Goal: Check status: Check status

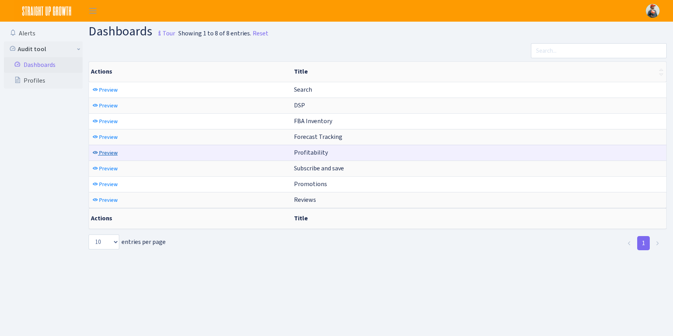
click at [108, 152] on span "Preview" at bounding box center [108, 152] width 18 height 7
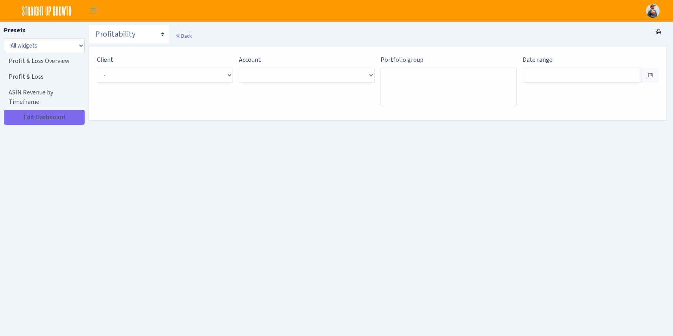
type input "Aug 7, 2025 - Sep 5, 2025"
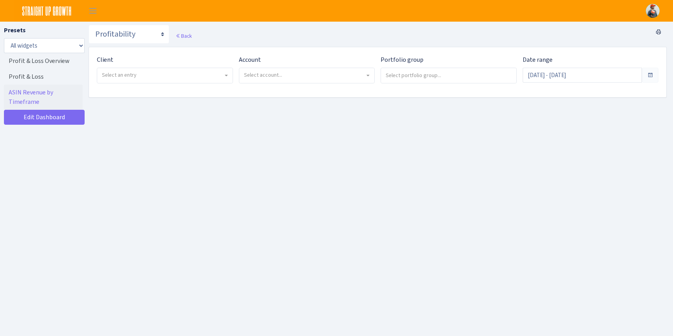
click at [142, 76] on span "Select an entry" at bounding box center [162, 75] width 121 height 8
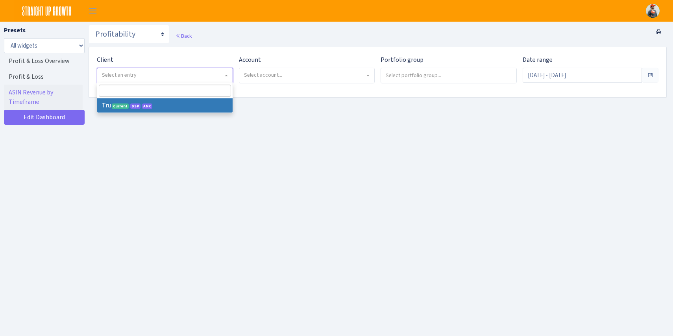
select select "482"
select select
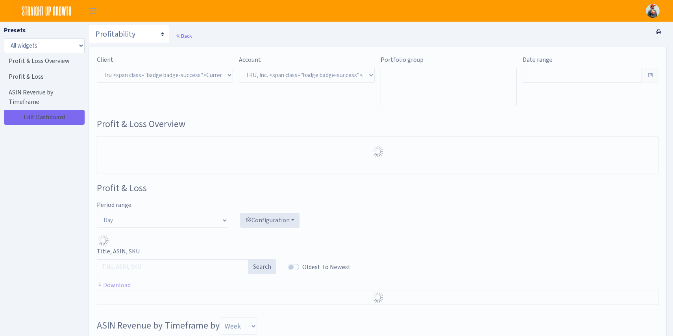
select select "1761349761672784"
click at [260, 75] on select ") Select account... TRU, Inc. <span class="badge badge-success">Seller</span><s…" at bounding box center [307, 75] width 136 height 15
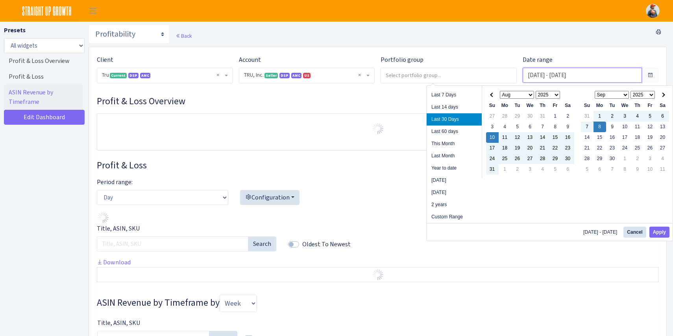
click at [564, 76] on input "Aug 10, 2025 - Sep 8, 2025" at bounding box center [582, 75] width 120 height 15
click at [494, 96] on th at bounding box center [492, 95] width 13 height 11
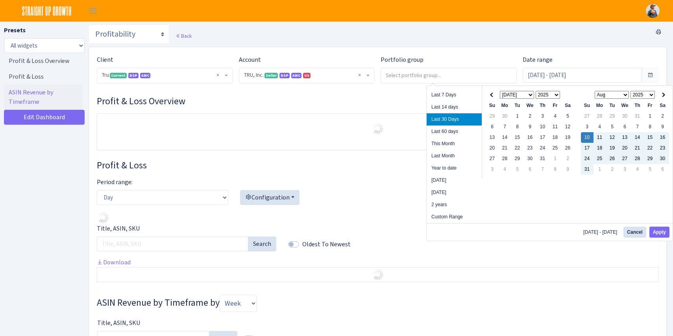
click at [494, 96] on th at bounding box center [492, 95] width 13 height 11
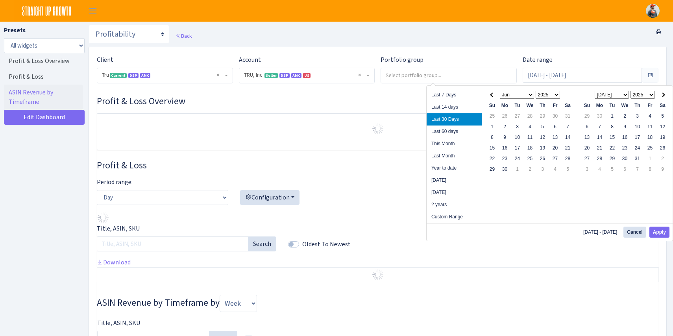
click at [494, 96] on th at bounding box center [492, 95] width 13 height 11
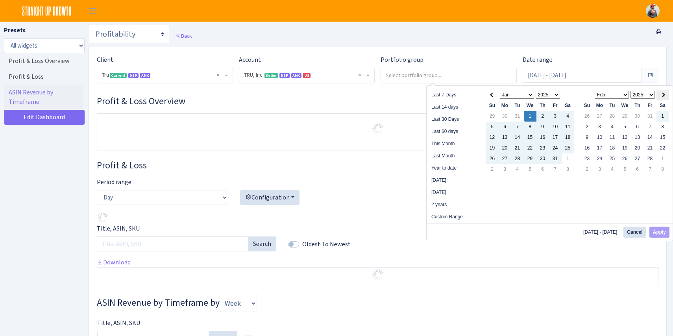
click at [661, 98] on th at bounding box center [662, 95] width 13 height 11
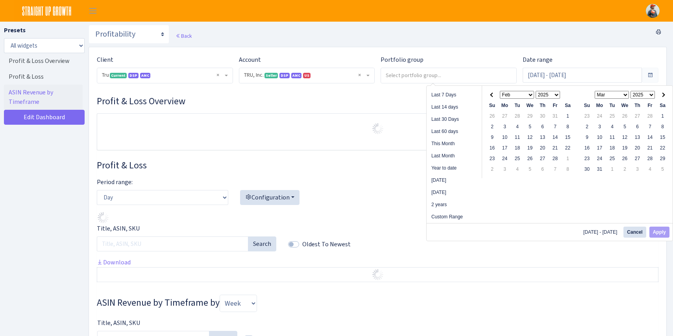
click at [661, 98] on th at bounding box center [662, 95] width 13 height 11
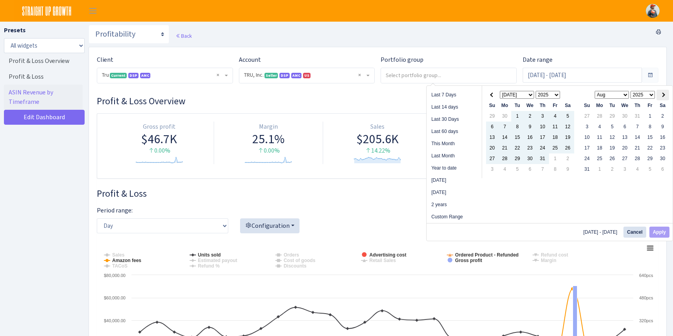
click at [665, 91] on th at bounding box center [662, 95] width 13 height 11
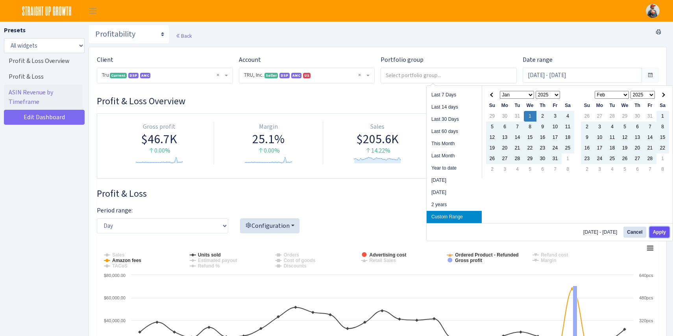
click at [661, 234] on button "Apply" at bounding box center [659, 232] width 20 height 11
type input "Jan 1, 2025 - Sep 9, 2025"
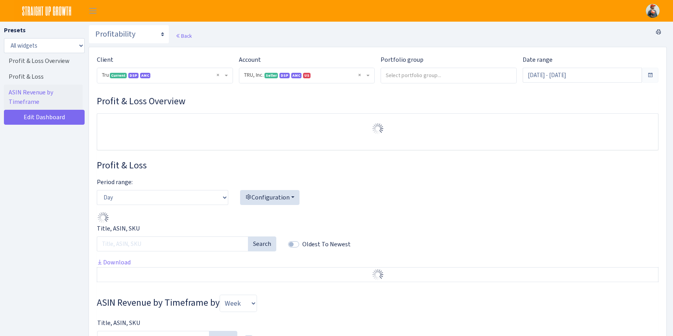
select select "1761349761672784"
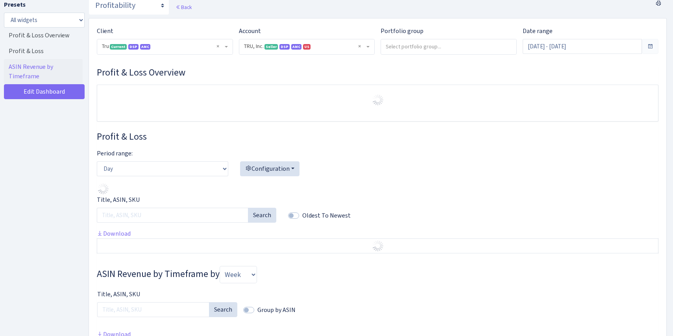
scroll to position [28, 0]
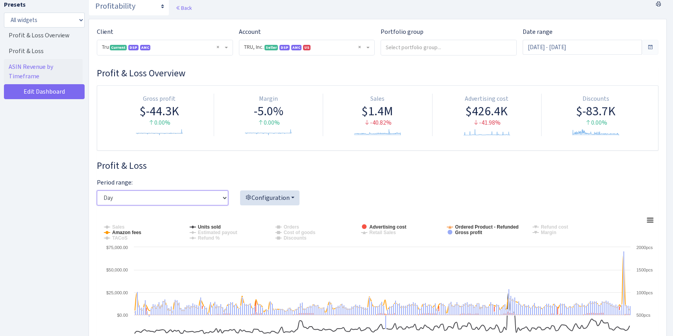
click at [178, 202] on select "Day Week Month" at bounding box center [162, 197] width 131 height 15
click at [97, 190] on select "Day Week Month" at bounding box center [162, 197] width 131 height 15
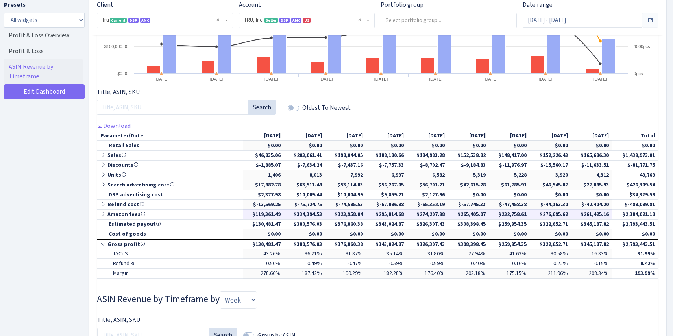
scroll to position [325, 0]
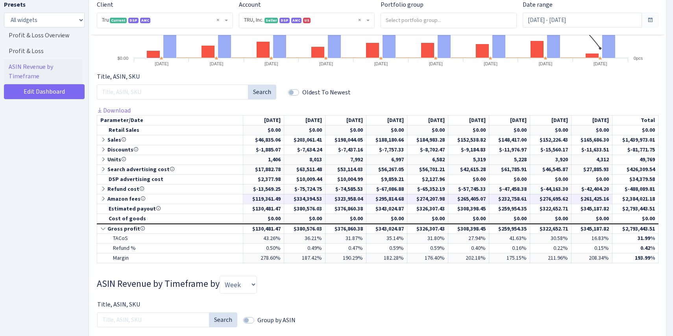
click at [103, 199] on icon at bounding box center [103, 199] width 7 height 6
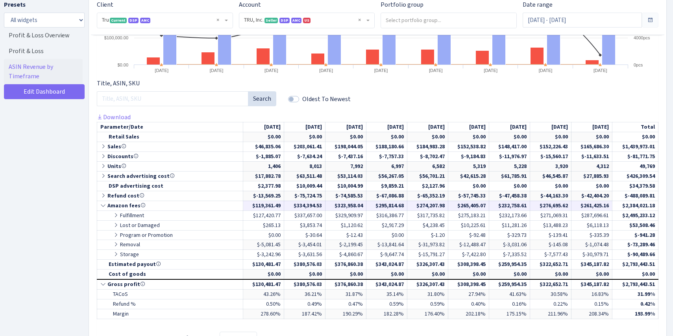
scroll to position [318, 0]
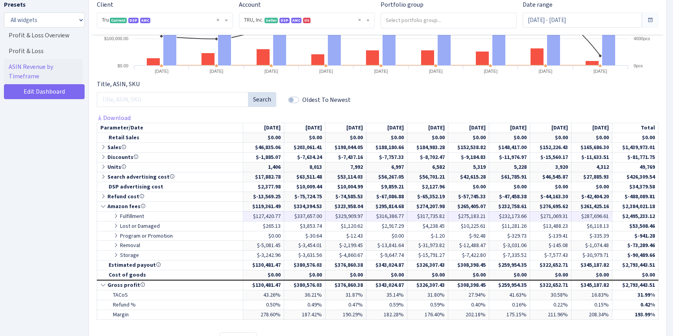
click at [116, 214] on icon at bounding box center [116, 216] width 7 height 6
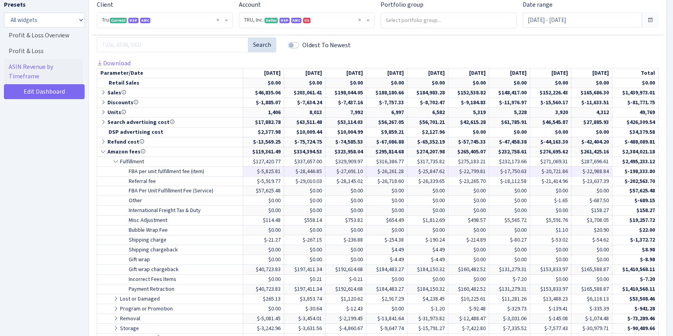
scroll to position [373, 0]
click at [116, 162] on icon at bounding box center [116, 161] width 7 height 6
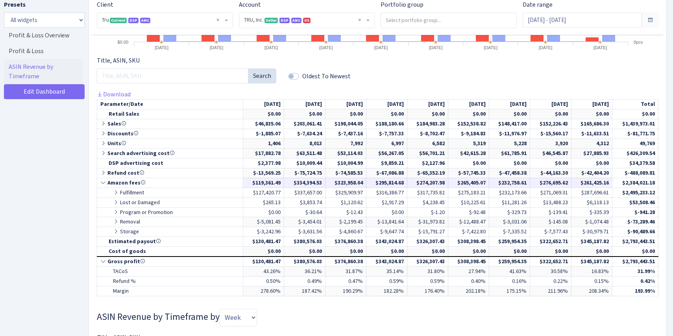
scroll to position [342, 0]
click at [105, 183] on icon at bounding box center [103, 182] width 7 height 6
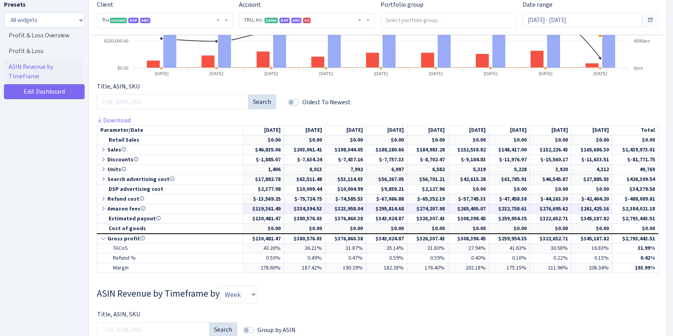
scroll to position [314, 0]
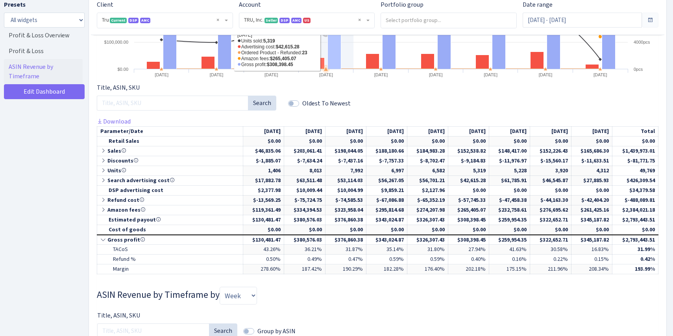
click at [317, 56] on rect at bounding box center [377, 4] width 561 height 157
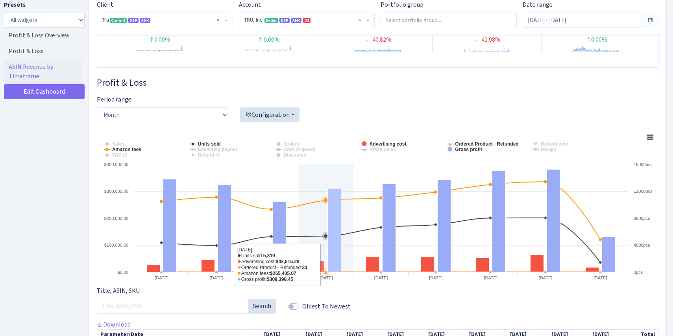
scroll to position [110, 0]
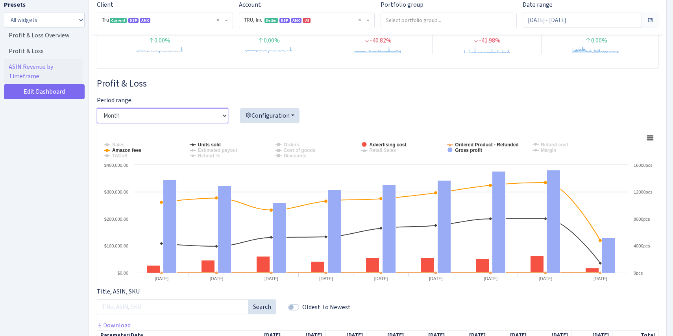
click at [211, 109] on select "Day Week Month" at bounding box center [162, 115] width 131 height 15
click at [97, 108] on select "Day Week Month" at bounding box center [162, 115] width 131 height 15
click at [206, 117] on select "Day Week Month" at bounding box center [162, 115] width 131 height 15
click at [97, 108] on select "Day Week Month" at bounding box center [162, 115] width 131 height 15
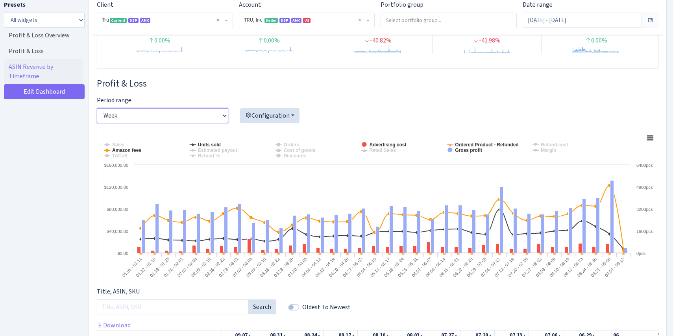
click at [196, 116] on select "Day Week Month" at bounding box center [162, 115] width 131 height 15
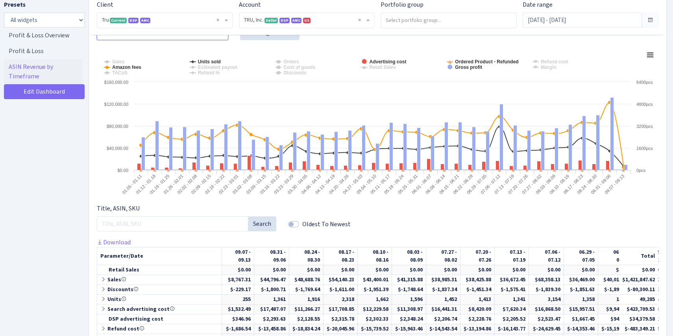
scroll to position [190, 0]
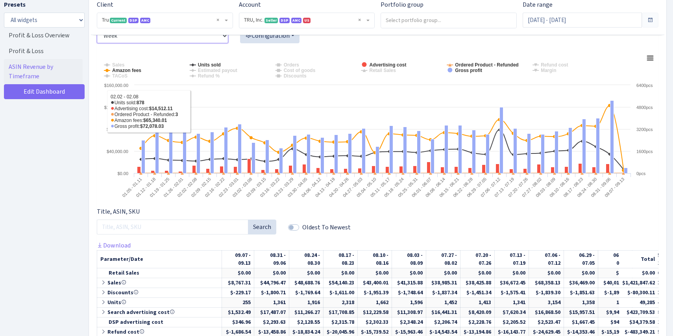
click at [209, 38] on select "Day Week Month" at bounding box center [162, 35] width 131 height 15
select select "month"
click at [97, 28] on select "Day Week Month" at bounding box center [162, 35] width 131 height 15
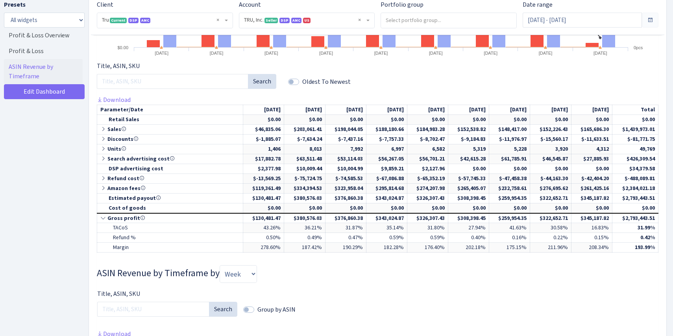
scroll to position [338, 0]
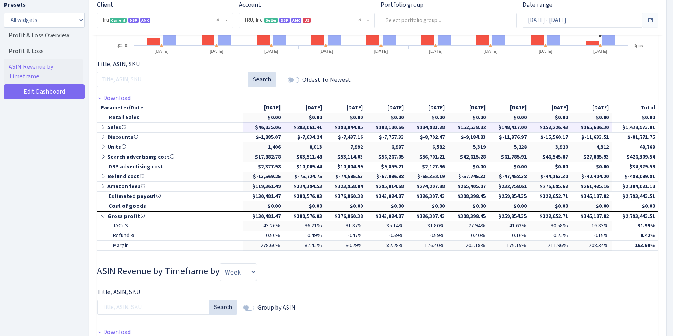
click at [104, 126] on icon at bounding box center [103, 127] width 7 height 6
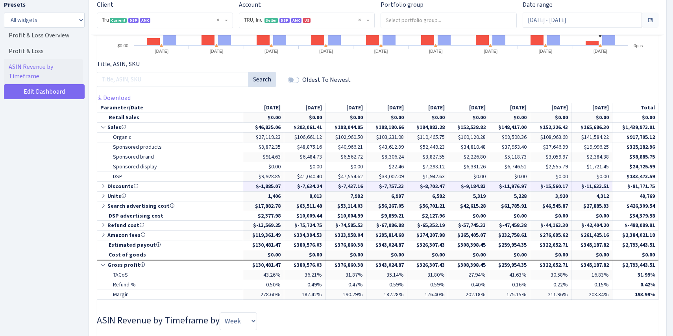
click at [104, 185] on icon at bounding box center [103, 186] width 7 height 6
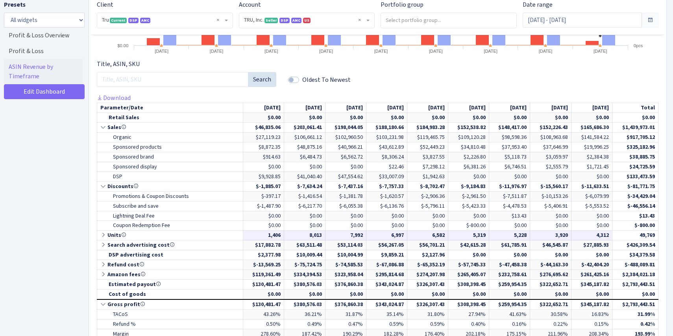
click at [102, 236] on icon at bounding box center [103, 235] width 7 height 6
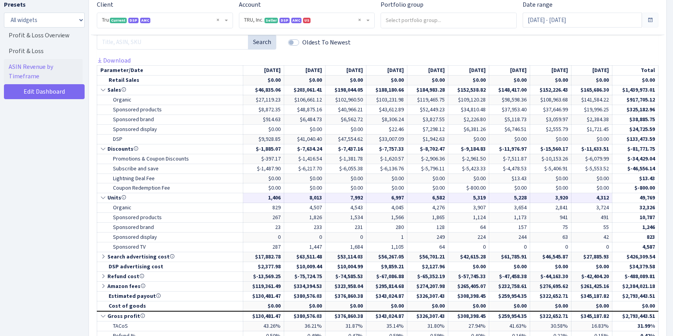
scroll to position [378, 0]
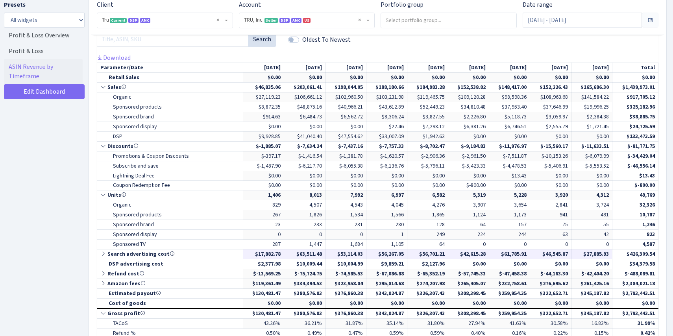
click at [103, 255] on icon at bounding box center [103, 254] width 7 height 6
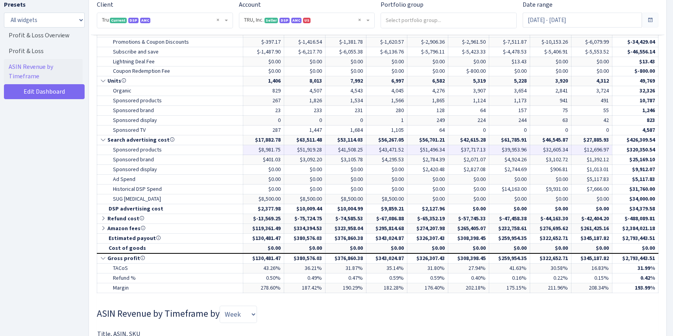
scroll to position [493, 0]
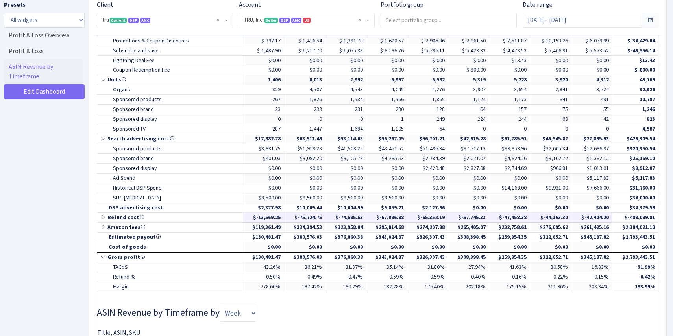
click at [105, 217] on icon at bounding box center [103, 217] width 7 height 6
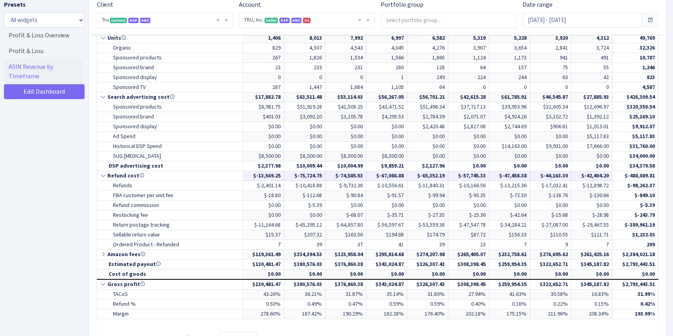
scroll to position [548, 0]
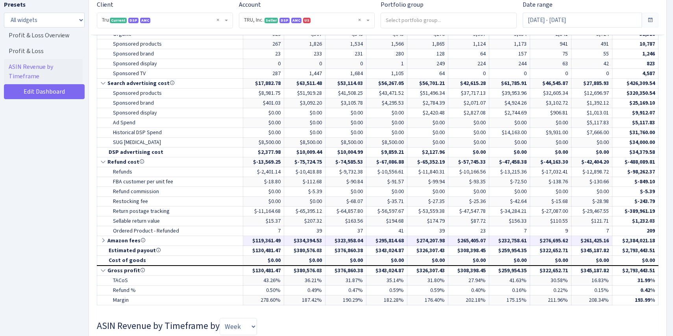
click at [103, 238] on icon at bounding box center [103, 241] width 7 height 6
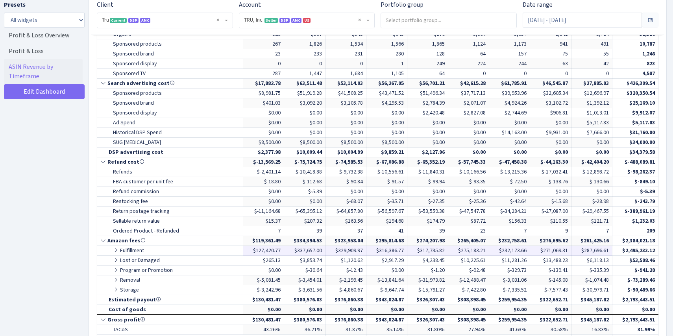
click at [117, 252] on icon at bounding box center [116, 250] width 7 height 6
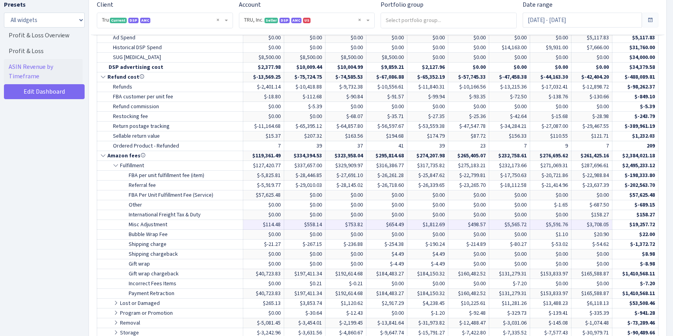
scroll to position [634, 0]
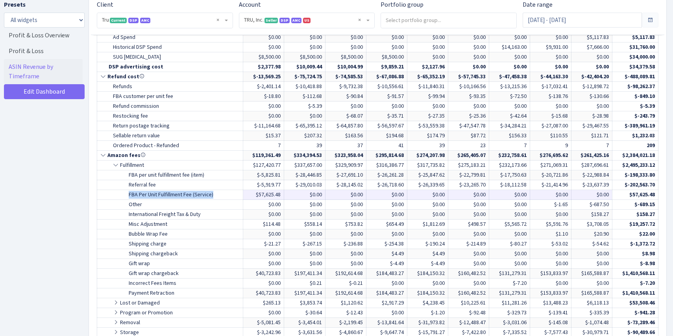
drag, startPoint x: 220, startPoint y: 194, endPoint x: 128, endPoint y: 194, distance: 91.3
click at [128, 194] on td "FBA Per Unit Fulfillment Fee (Service)" at bounding box center [170, 195] width 146 height 10
copy td "FBA Per Unit Fulfillment Fee (Service)"
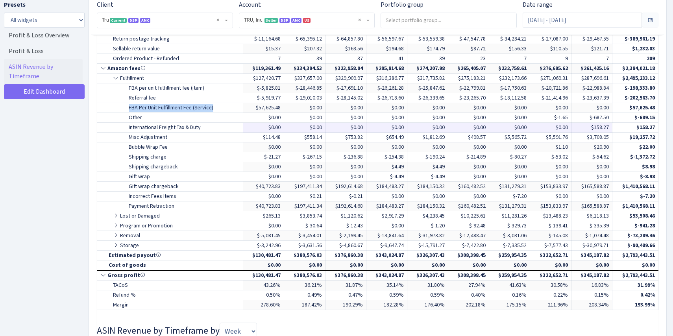
scroll to position [758, 0]
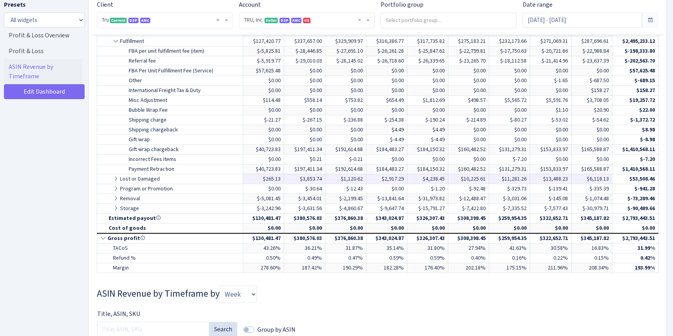
click at [117, 177] on icon at bounding box center [116, 179] width 7 height 6
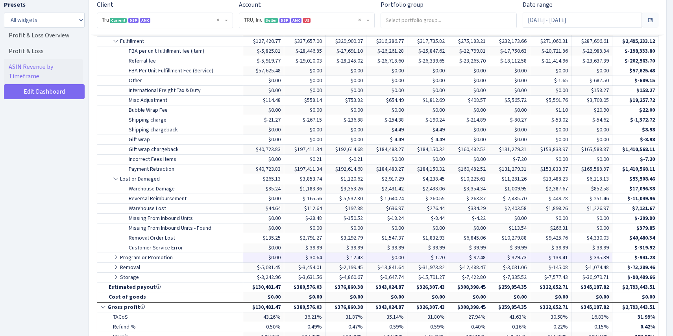
click at [114, 253] on td "Program or Promotion" at bounding box center [170, 258] width 146 height 10
click at [115, 266] on icon at bounding box center [116, 267] width 7 height 6
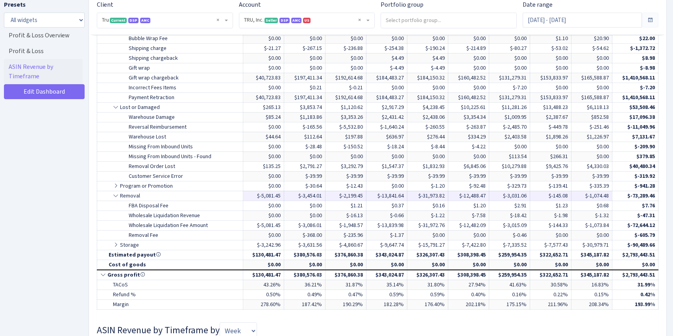
scroll to position [893, 0]
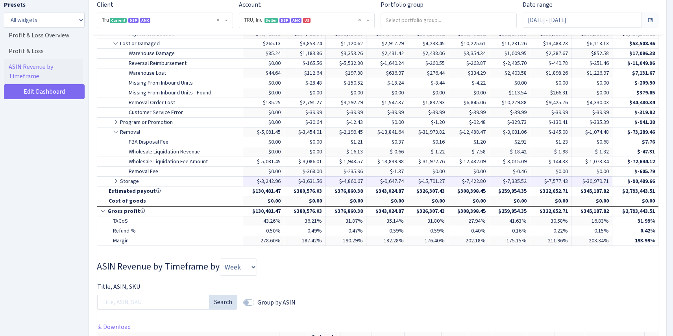
click at [124, 183] on td "Storage" at bounding box center [170, 181] width 146 height 10
click at [114, 181] on icon at bounding box center [116, 181] width 7 height 6
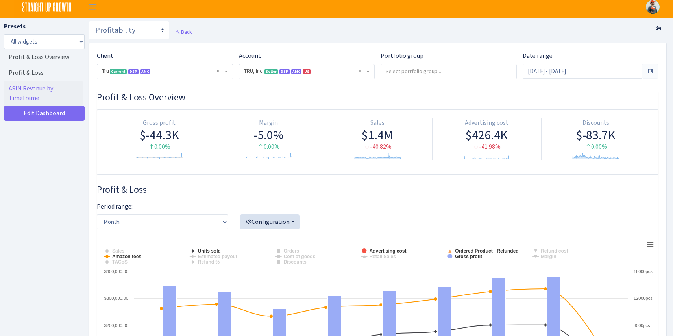
scroll to position [0, 0]
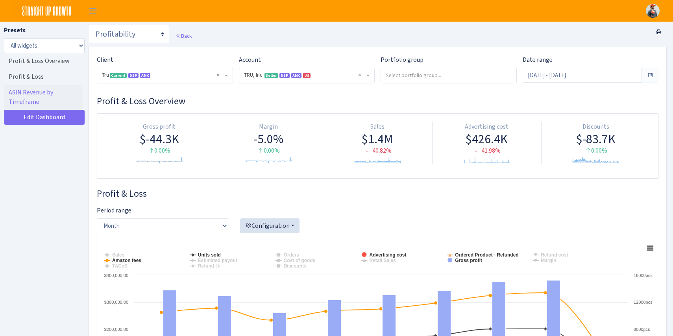
click at [193, 77] on span "× Tru Current DSP AMC" at bounding box center [162, 75] width 121 height 8
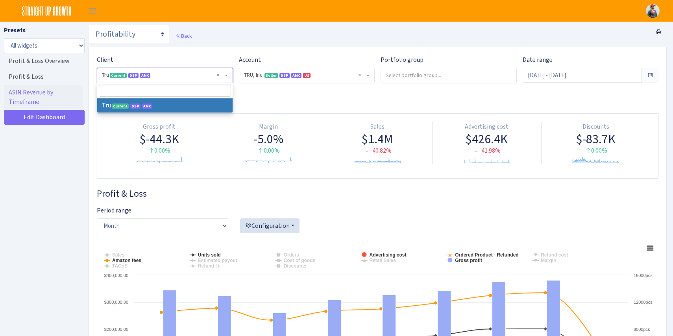
click at [273, 78] on span "Seller" at bounding box center [270, 76] width 13 height 6
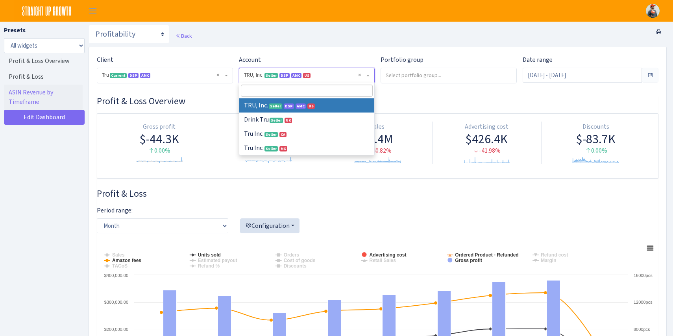
click at [333, 42] on div "Back" at bounding box center [378, 36] width 578 height 22
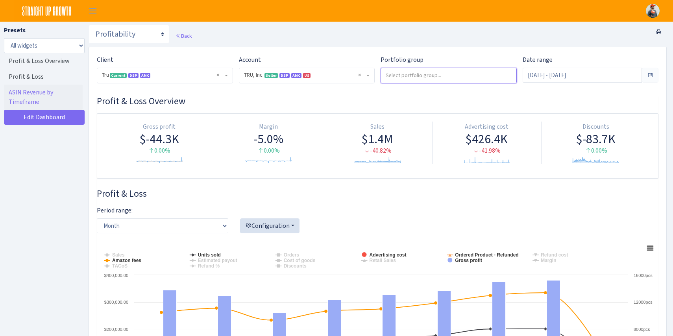
click at [434, 80] on input "search" at bounding box center [448, 75] width 135 height 14
click at [534, 85] on div "Date range Jan 1, 2025 - Sep 9, 2025" at bounding box center [591, 72] width 148 height 35
click at [535, 76] on input "Jan 1, 2025 - Sep 9, 2025" at bounding box center [582, 75] width 120 height 15
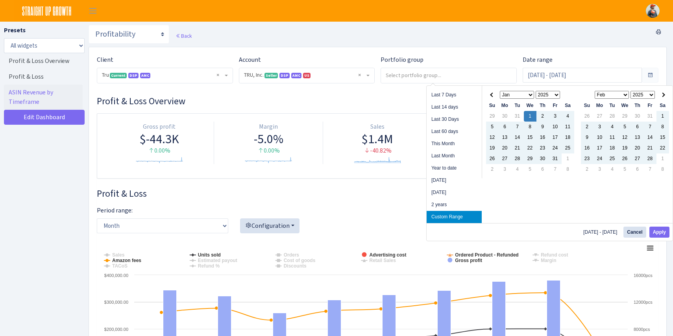
click at [512, 93] on select "Jan Feb Mar Apr May Jun Jul Aug Sep Oct Nov Dec" at bounding box center [517, 95] width 35 height 8
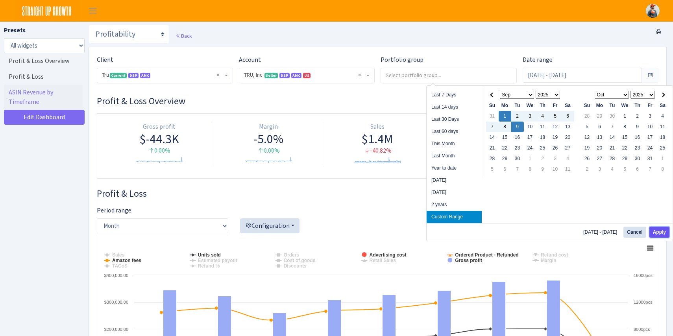
click at [663, 230] on button "Apply" at bounding box center [659, 232] width 20 height 11
type input "[DATE] - [DATE]"
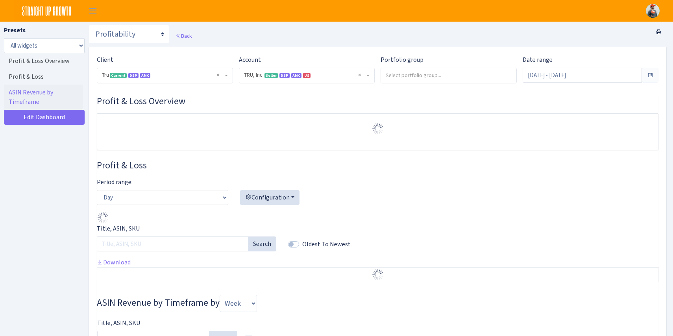
select select "1761349761672784"
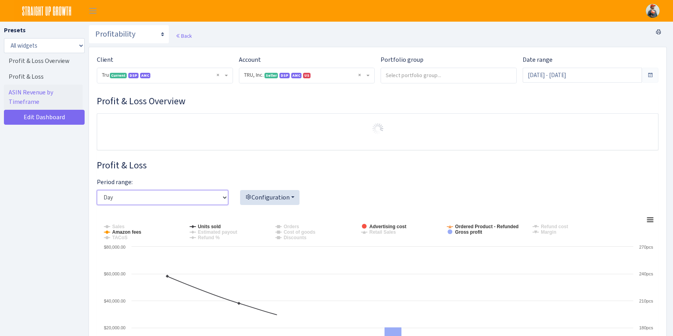
click at [211, 197] on select "Day Week Month" at bounding box center [162, 197] width 131 height 15
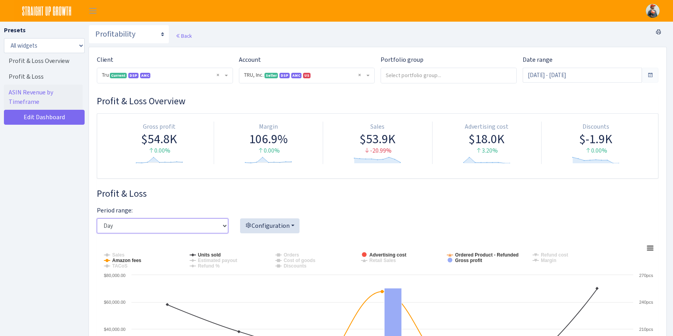
select select "month"
click at [97, 218] on select "Day Week Month" at bounding box center [162, 225] width 131 height 15
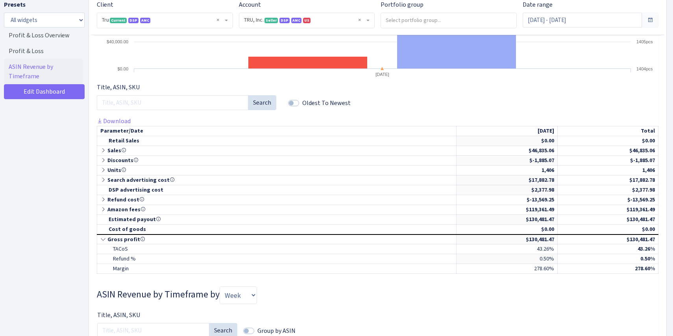
scroll to position [336, 0]
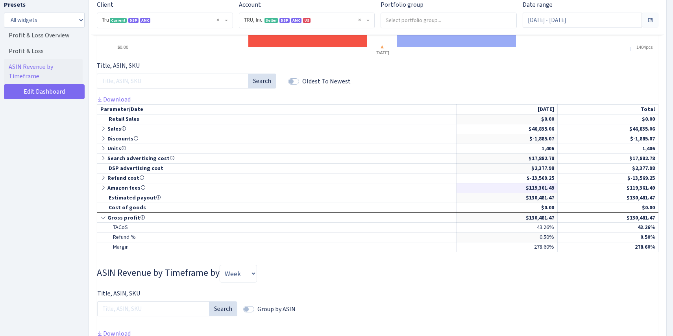
click at [102, 190] on icon at bounding box center [103, 188] width 7 height 6
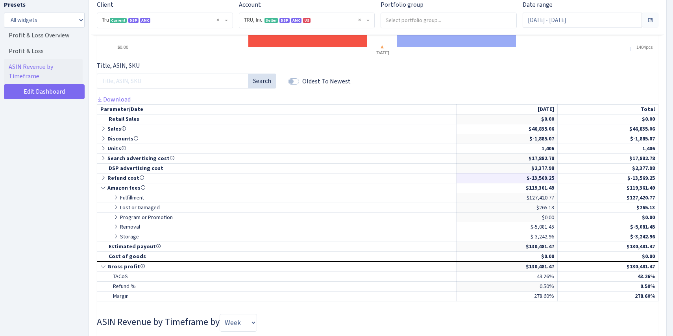
click at [105, 175] on icon at bounding box center [103, 178] width 7 height 6
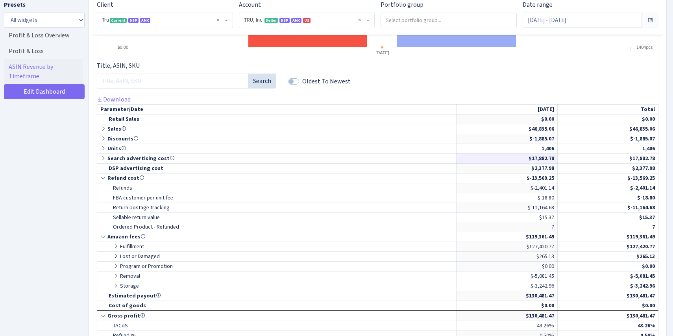
click at [103, 157] on icon at bounding box center [103, 158] width 7 height 6
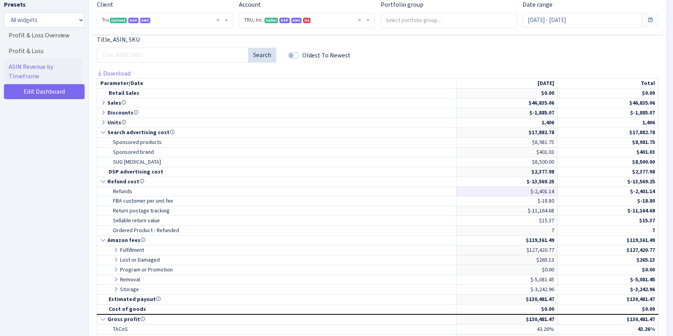
scroll to position [364, 0]
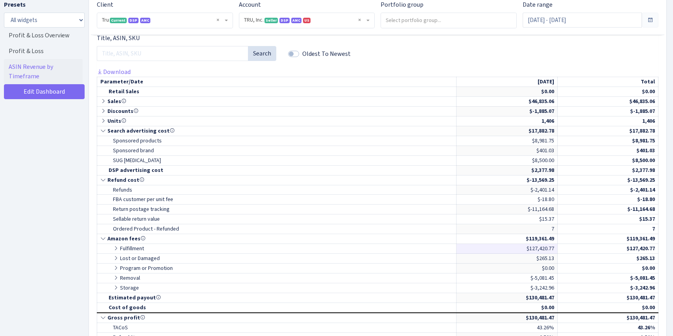
click at [117, 253] on td "Fulfillment" at bounding box center [276, 249] width 359 height 10
click at [117, 247] on icon at bounding box center [116, 249] width 7 height 6
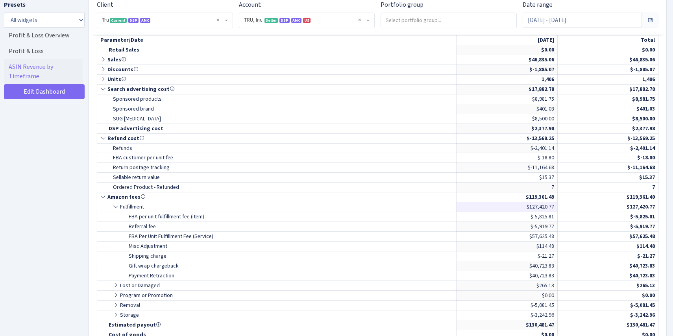
scroll to position [406, 0]
drag, startPoint x: 524, startPoint y: 235, endPoint x: 554, endPoint y: 237, distance: 30.3
click at [554, 237] on td "$57,625.48" at bounding box center [506, 236] width 101 height 10
copy td "$57,625.48"
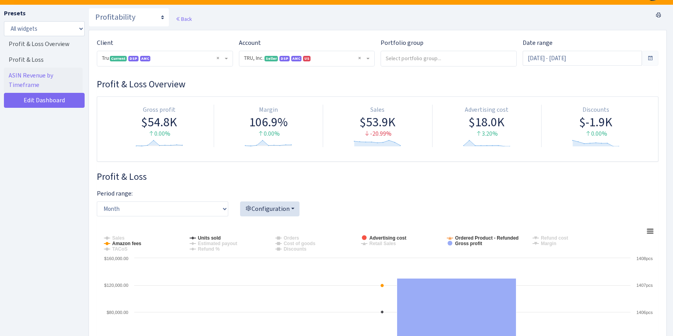
scroll to position [0, 0]
